Goal: Transaction & Acquisition: Purchase product/service

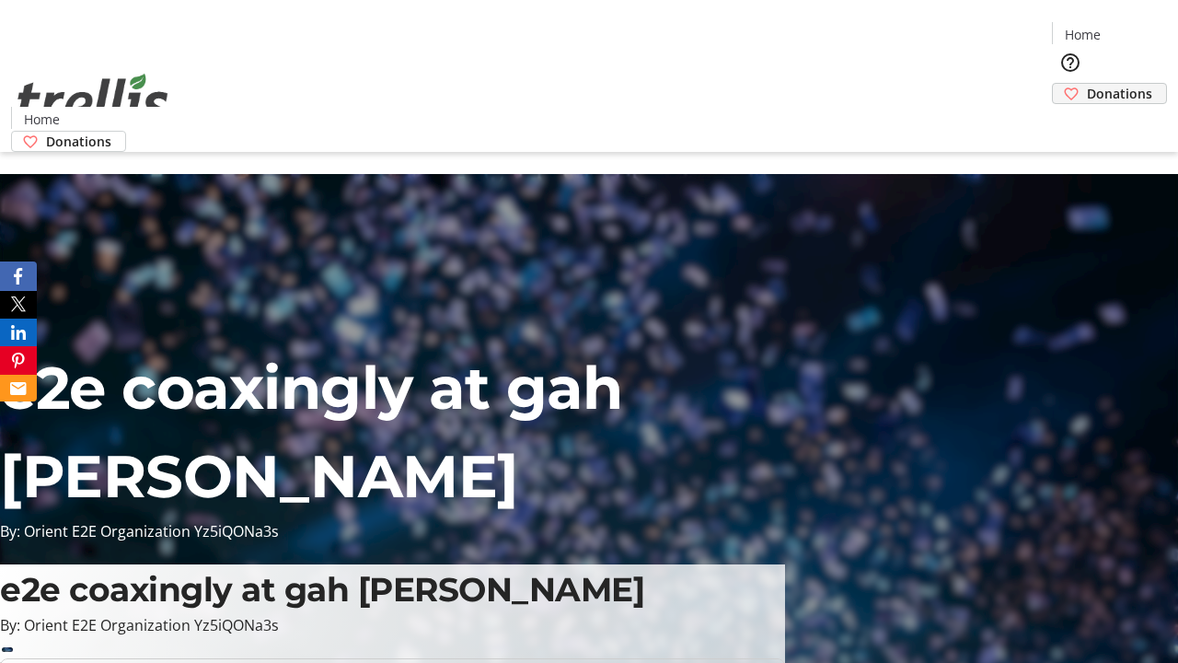
click at [1087, 84] on span "Donations" at bounding box center [1119, 93] width 65 height 19
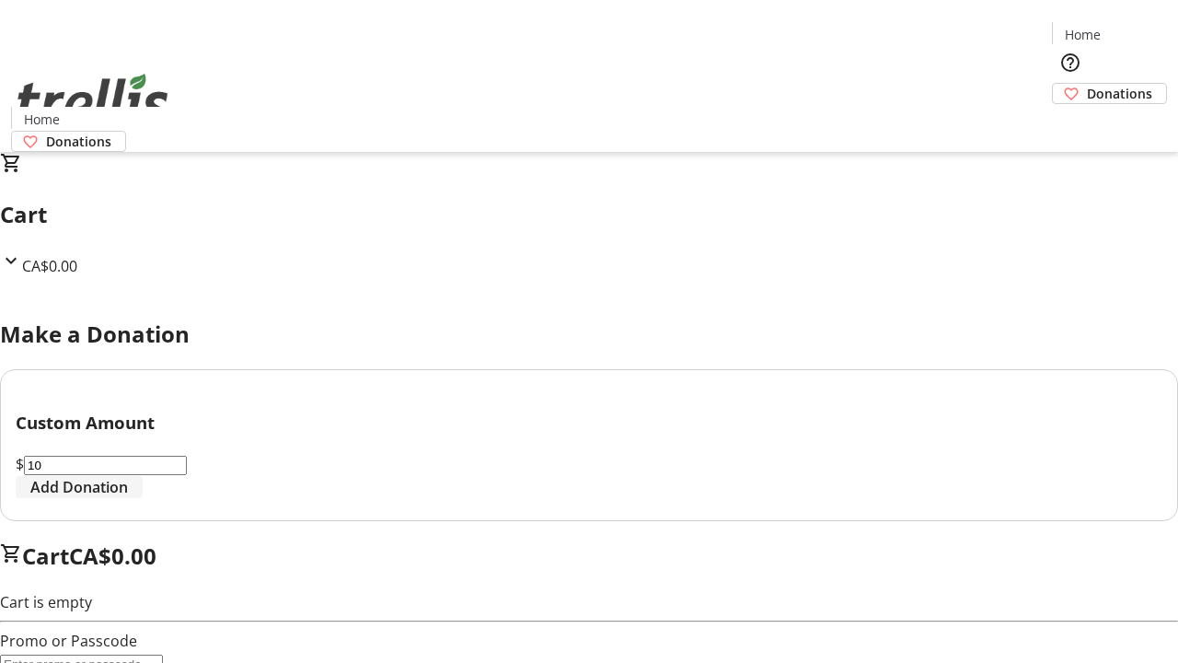
click at [128, 498] on span "Add Donation" at bounding box center [79, 487] width 98 height 22
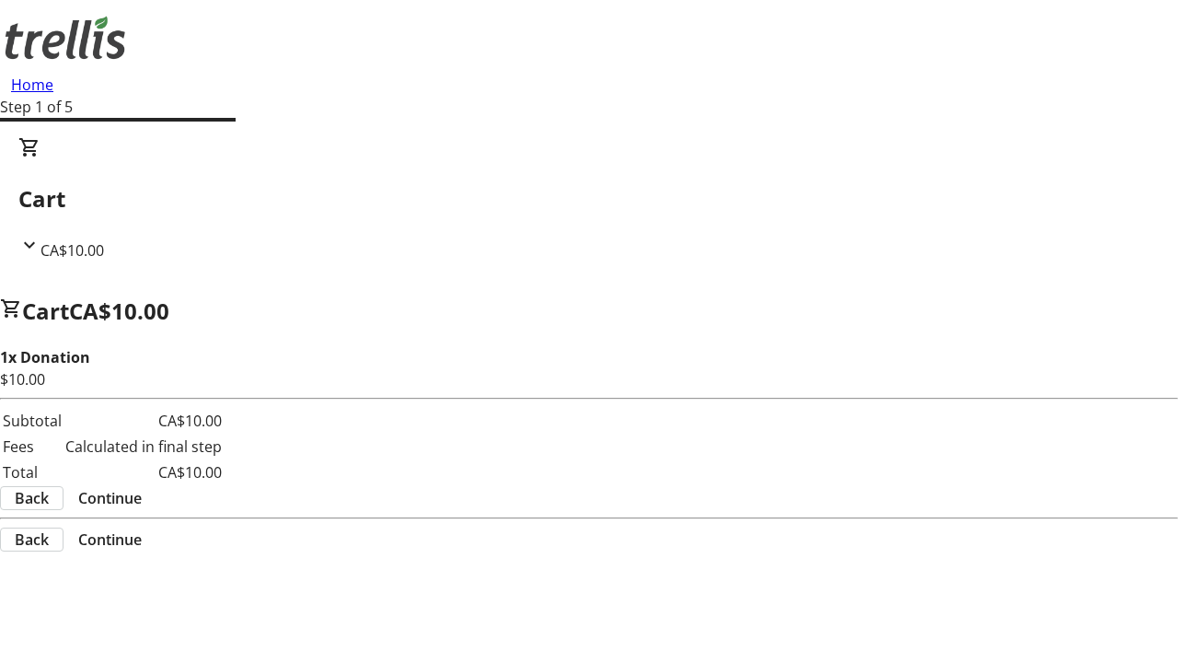
select select "CA"
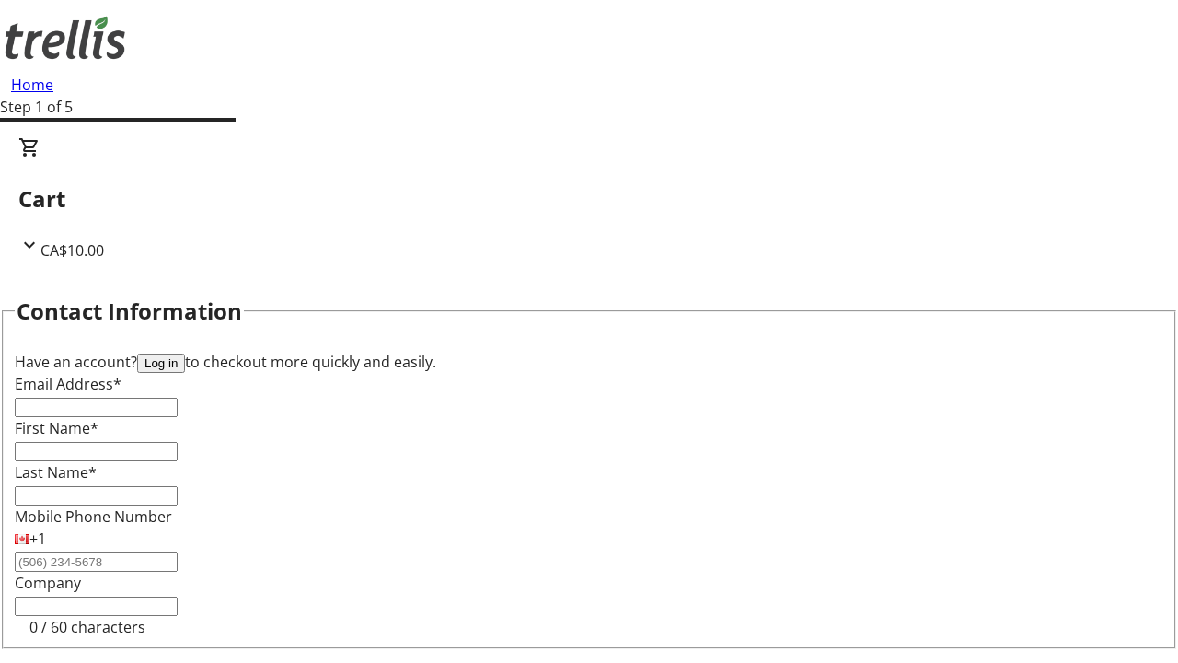
click at [185, 354] on button "Log in" at bounding box center [161, 363] width 48 height 19
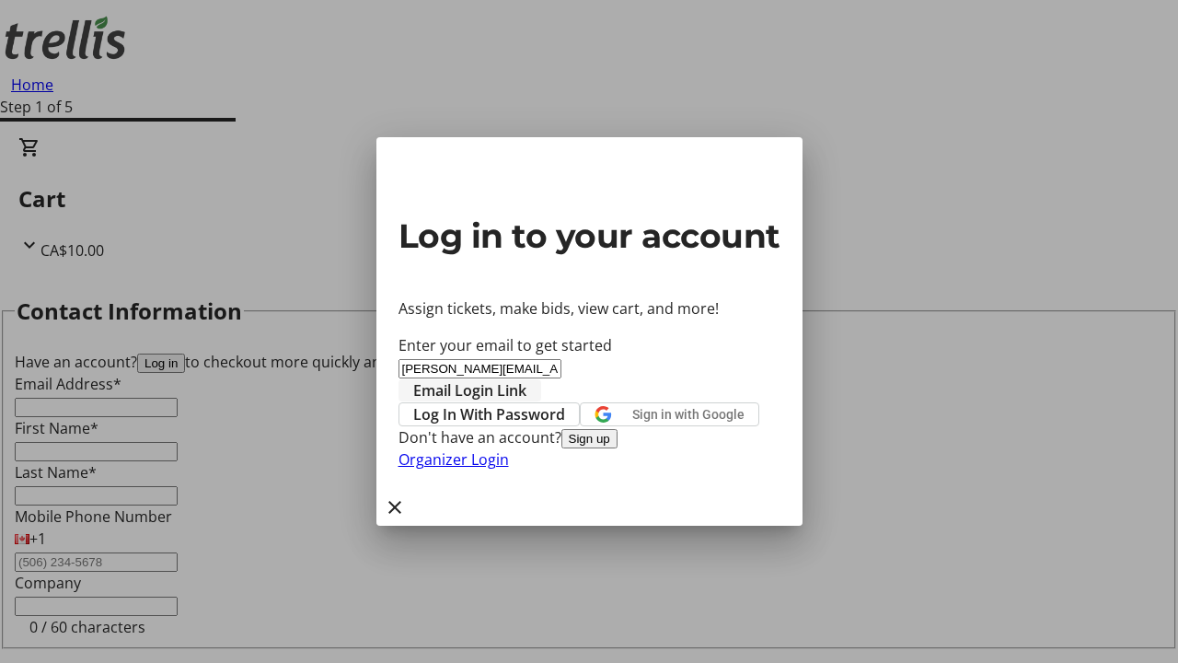
type input "[PERSON_NAME][EMAIL_ADDRESS][DOMAIN_NAME]"
click at [527, 379] on span "Email Login Link" at bounding box center [469, 390] width 113 height 22
